Goal: Task Accomplishment & Management: Complete application form

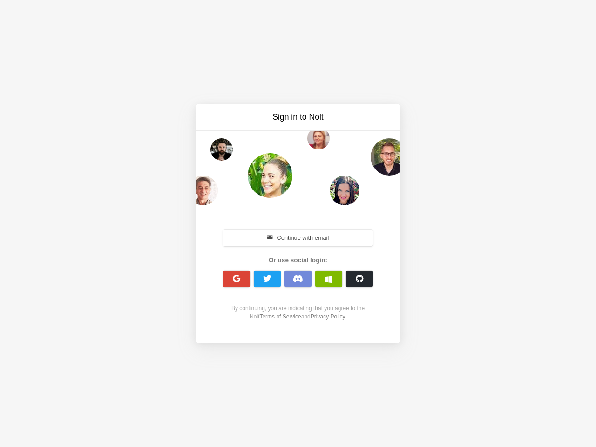
click at [298, 223] on div "Continue with email Or use social login: By continuing, you are indicating that…" at bounding box center [298, 274] width 160 height 119
click at [298, 238] on button "Continue with email" at bounding box center [298, 237] width 150 height 17
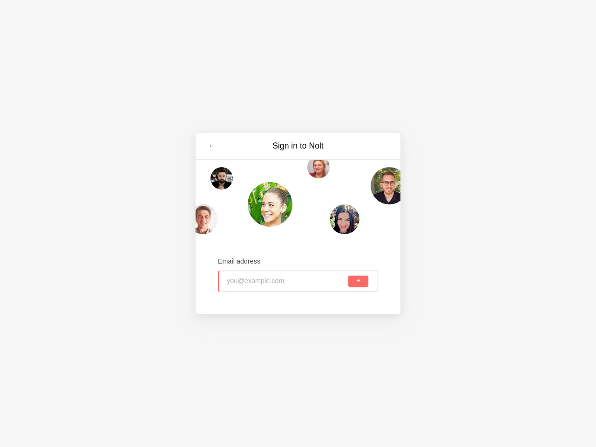
click at [236, 279] on input "email" at bounding box center [287, 281] width 120 height 20
click at [267, 279] on input "email" at bounding box center [287, 281] width 120 height 20
click at [298, 279] on input "email" at bounding box center [287, 281] width 120 height 20
click at [329, 279] on input "email" at bounding box center [287, 281] width 120 height 20
click at [359, 279] on span "submit" at bounding box center [358, 280] width 5 height 5
